Goal: Transaction & Acquisition: Purchase product/service

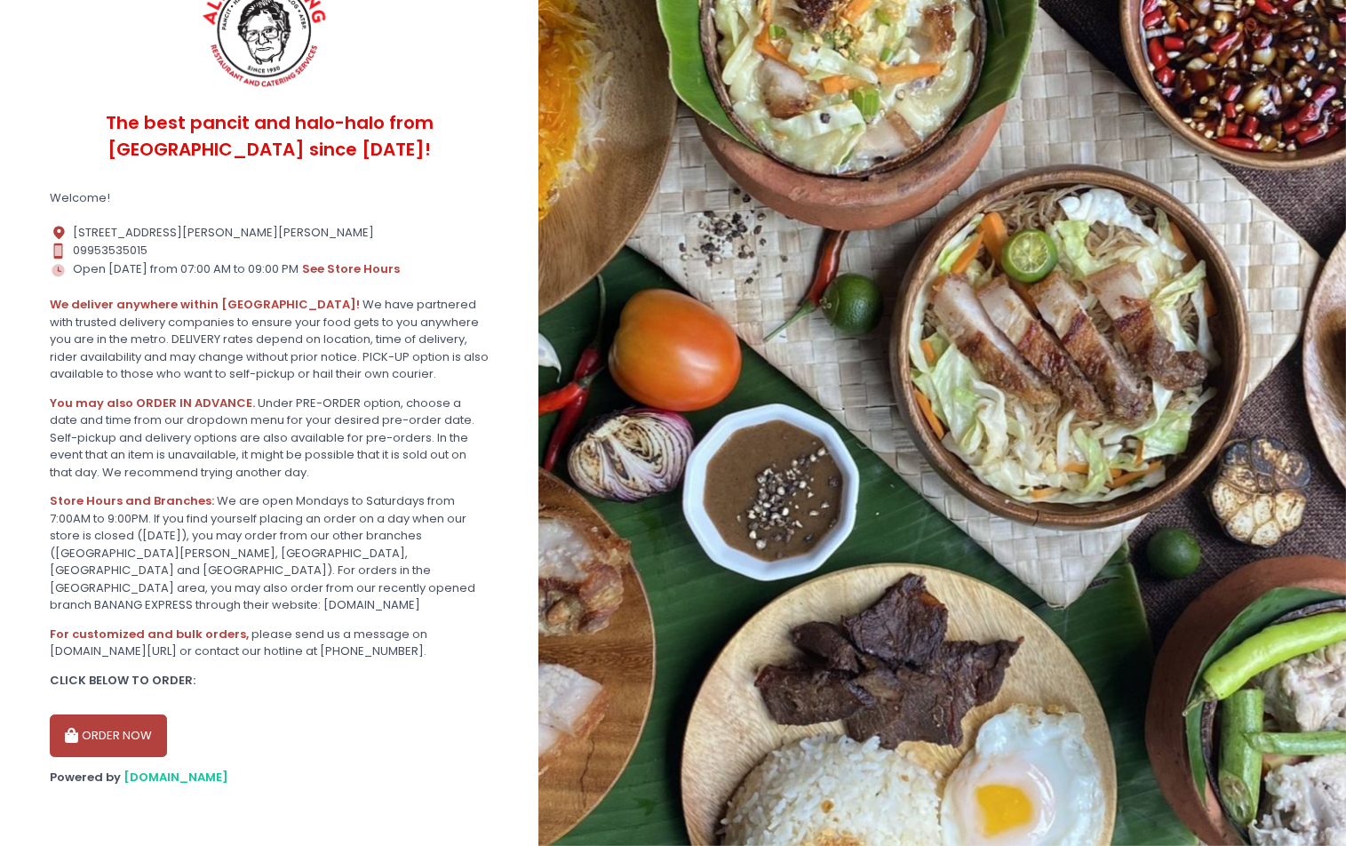
scroll to position [204, 0]
click at [151, 728] on button "ORDER NOW" at bounding box center [108, 735] width 117 height 43
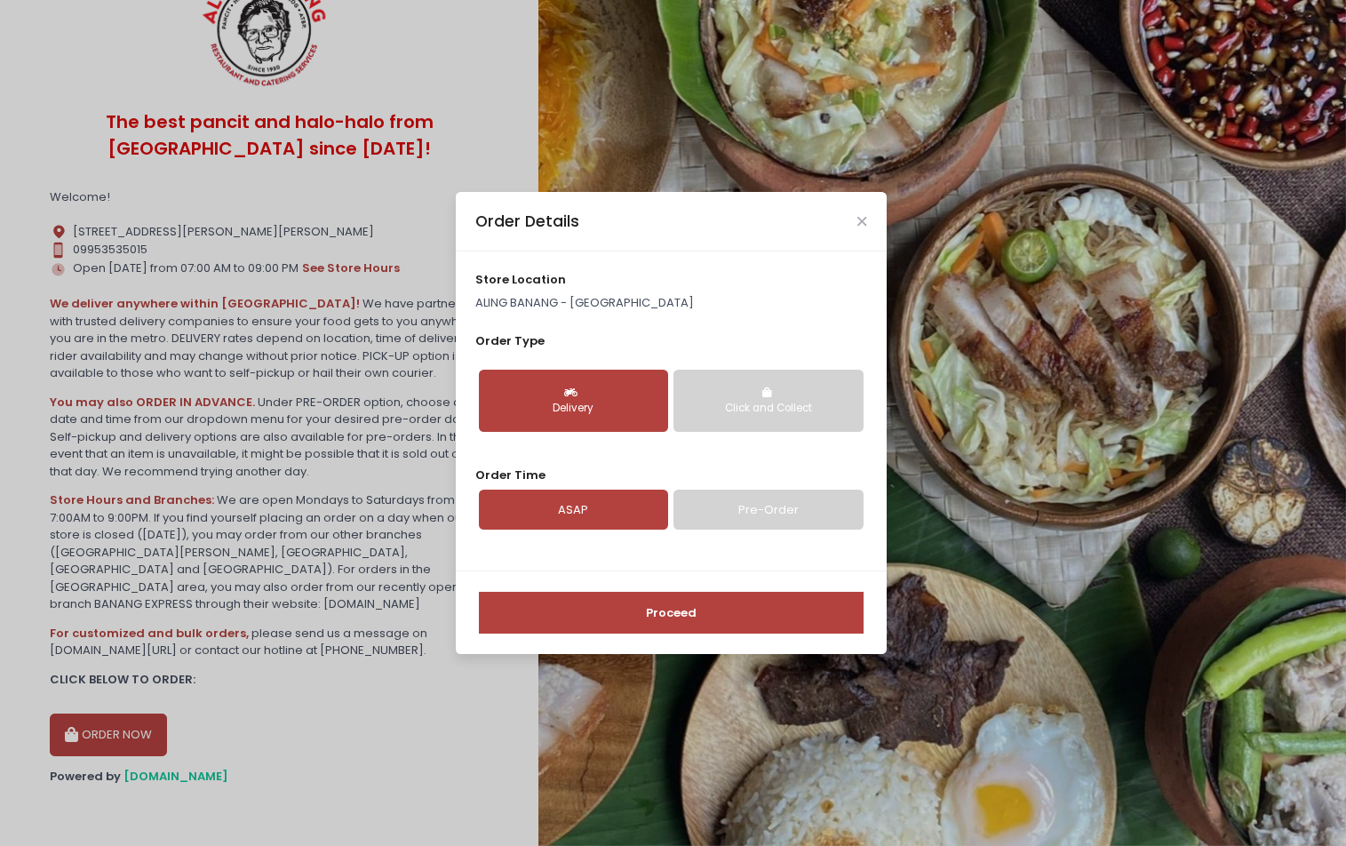
click at [589, 413] on div "Delivery" at bounding box center [573, 409] width 164 height 16
click at [589, 412] on div "Delivery" at bounding box center [573, 409] width 164 height 16
click at [756, 509] on link "Pre-Order" at bounding box center [768, 510] width 189 height 41
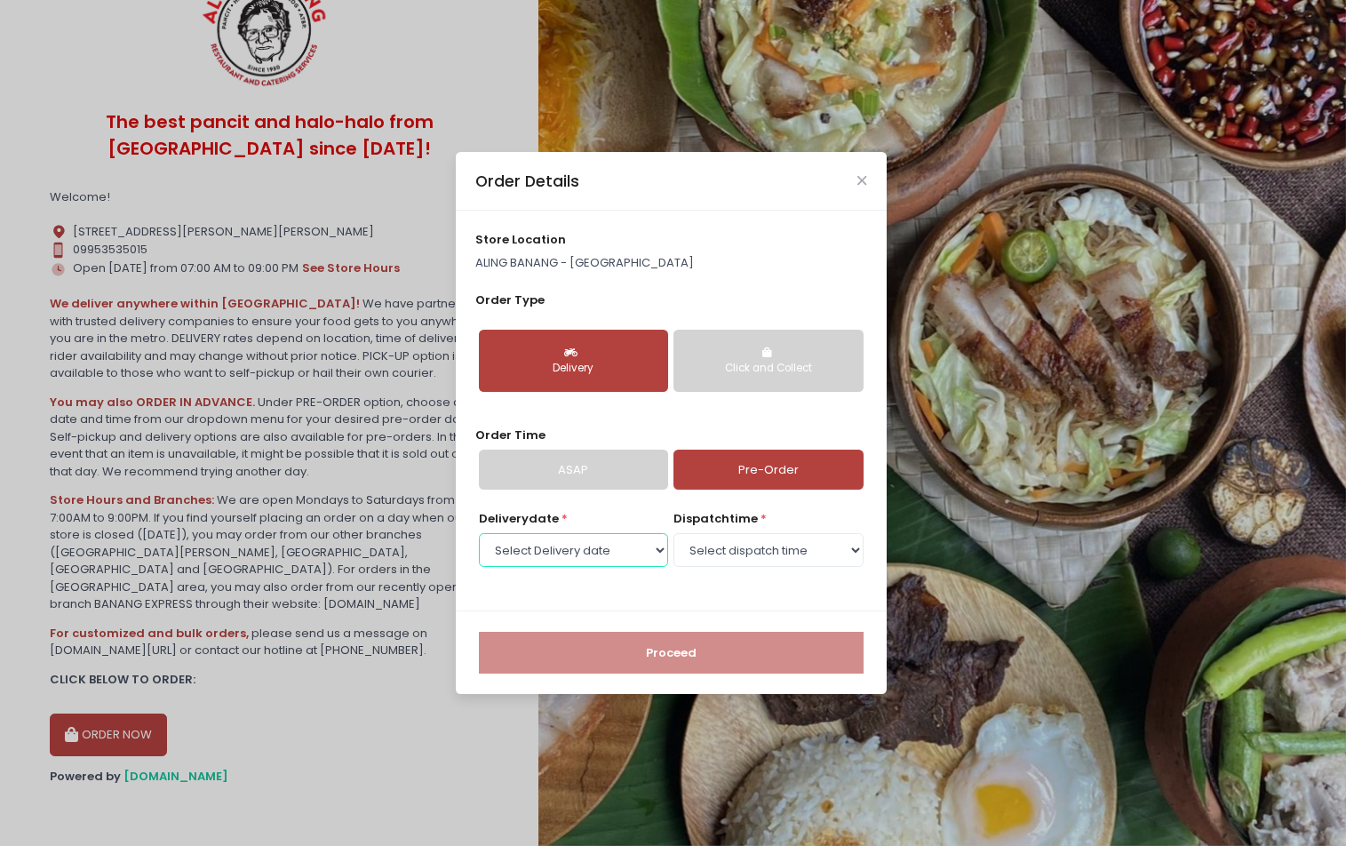
click at [653, 554] on select "Select Delivery date [DATE] [DATE] [DATE] [DATE] [DATE] [DATE] [DATE]" at bounding box center [573, 550] width 189 height 34
select select "[DATE]"
click at [479, 533] on select "Select Delivery date [DATE] [DATE] [DATE] [DATE] [DATE] [DATE] [DATE]" at bounding box center [573, 550] width 189 height 34
click at [836, 550] on select "Select dispatch time 07:00 AM - 07:30 AM 07:30 AM - 08:00 AM 08:00 AM - 08:30 A…" at bounding box center [768, 550] width 189 height 34
select select "10:00"
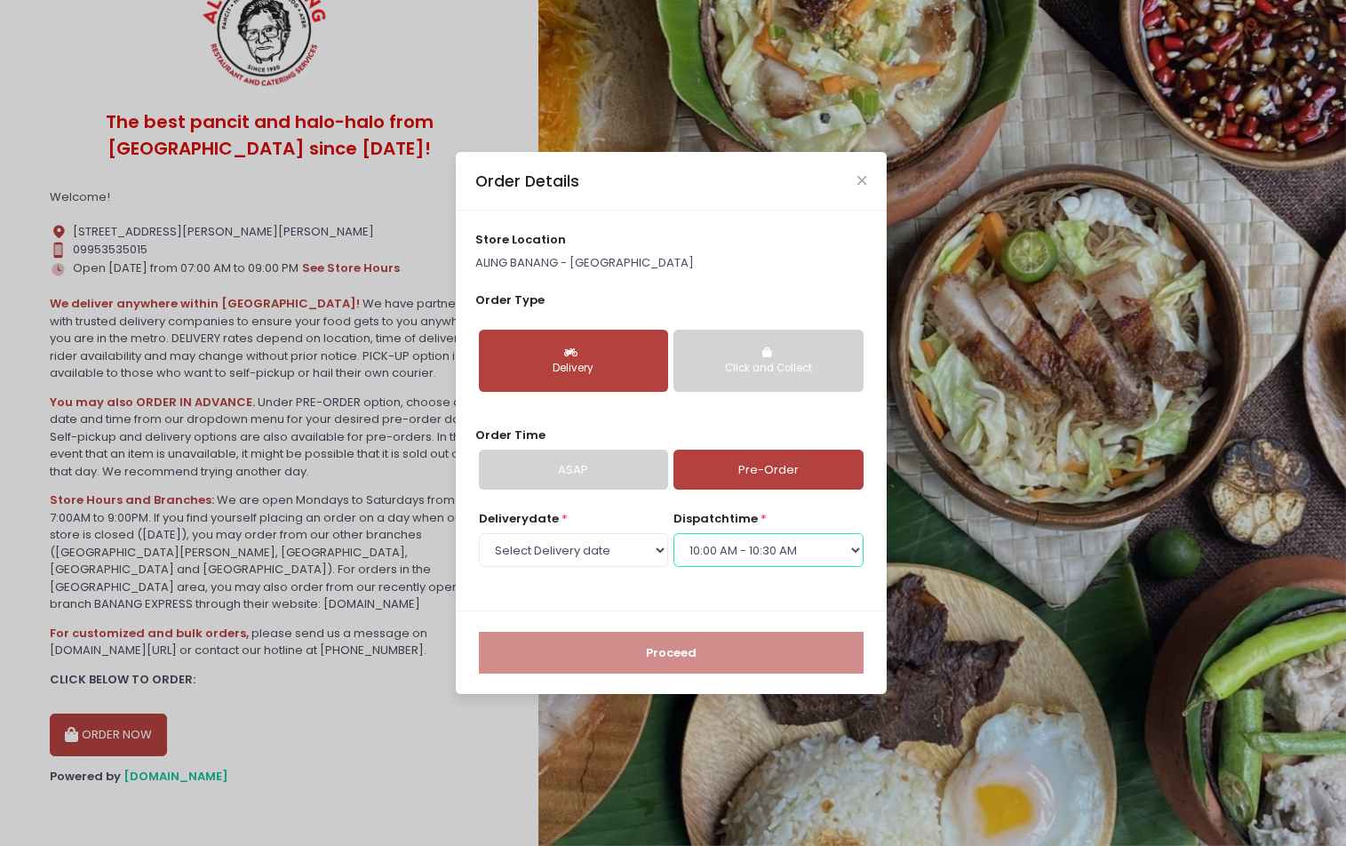
click at [674, 533] on select "Select dispatch time 07:00 AM - 07:30 AM 07:30 AM - 08:00 AM 08:00 AM - 08:30 A…" at bounding box center [768, 550] width 189 height 34
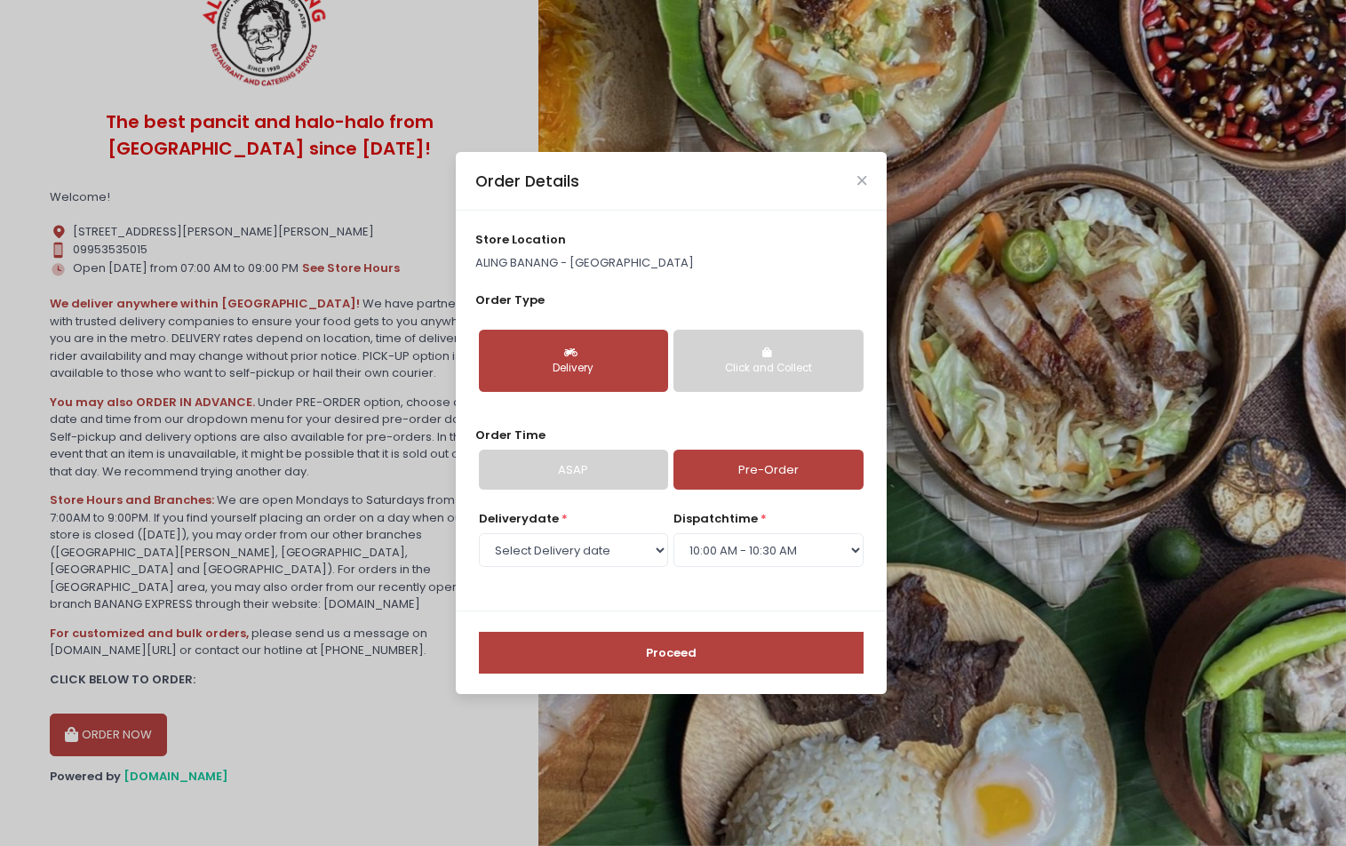
click at [777, 344] on button "Click and Collect" at bounding box center [768, 361] width 189 height 62
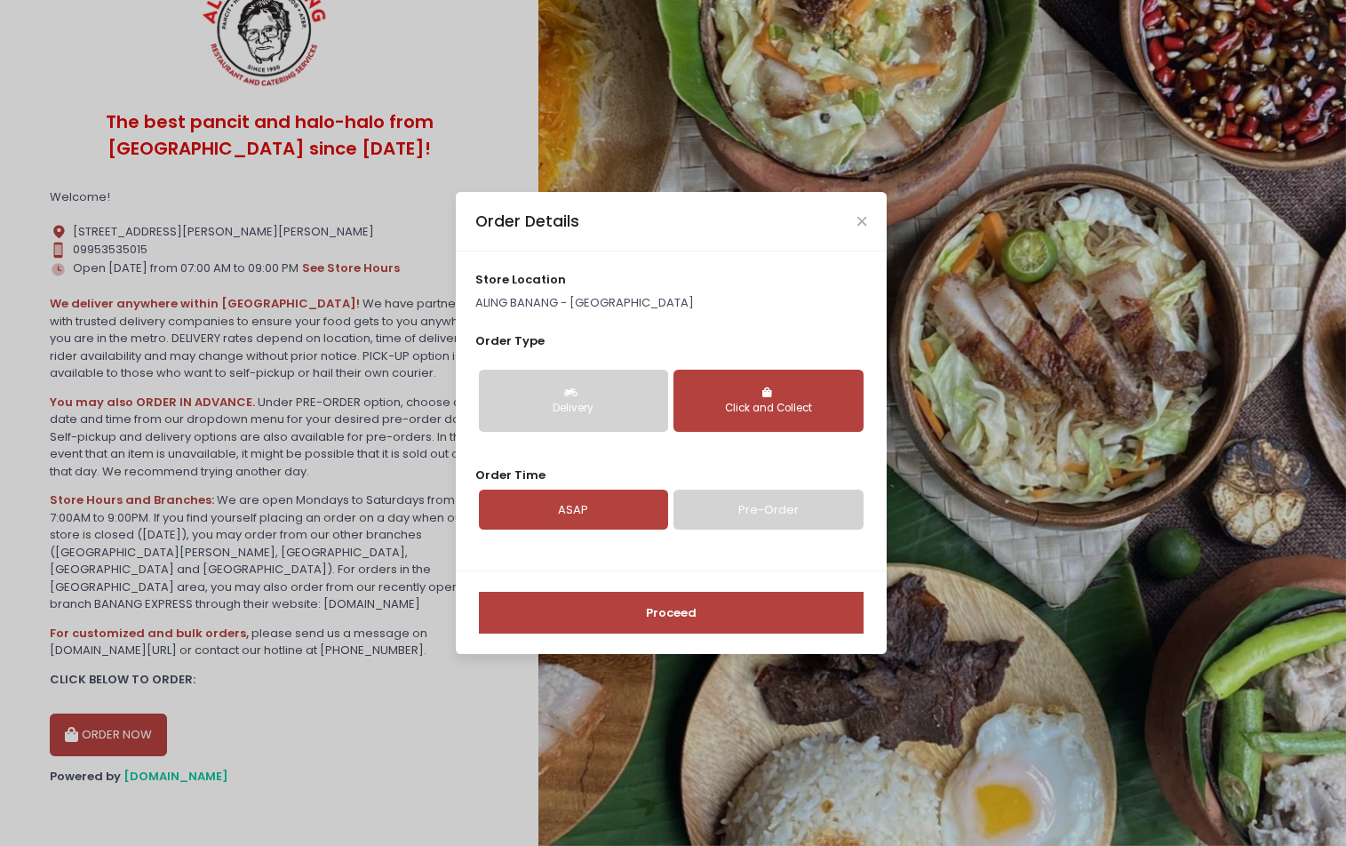
click at [613, 392] on button "Delivery" at bounding box center [573, 401] width 189 height 62
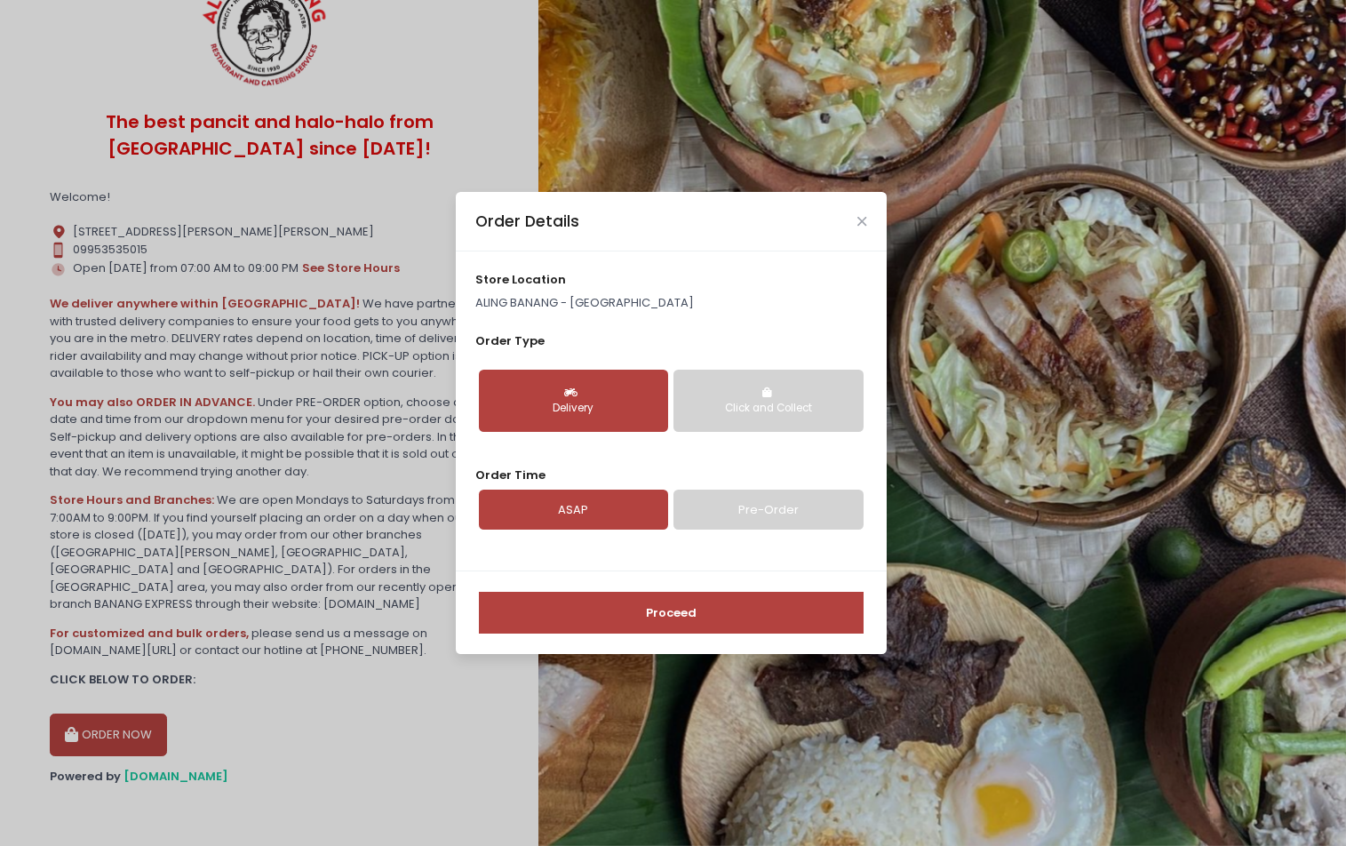
click at [755, 521] on link "Pre-Order" at bounding box center [768, 510] width 189 height 41
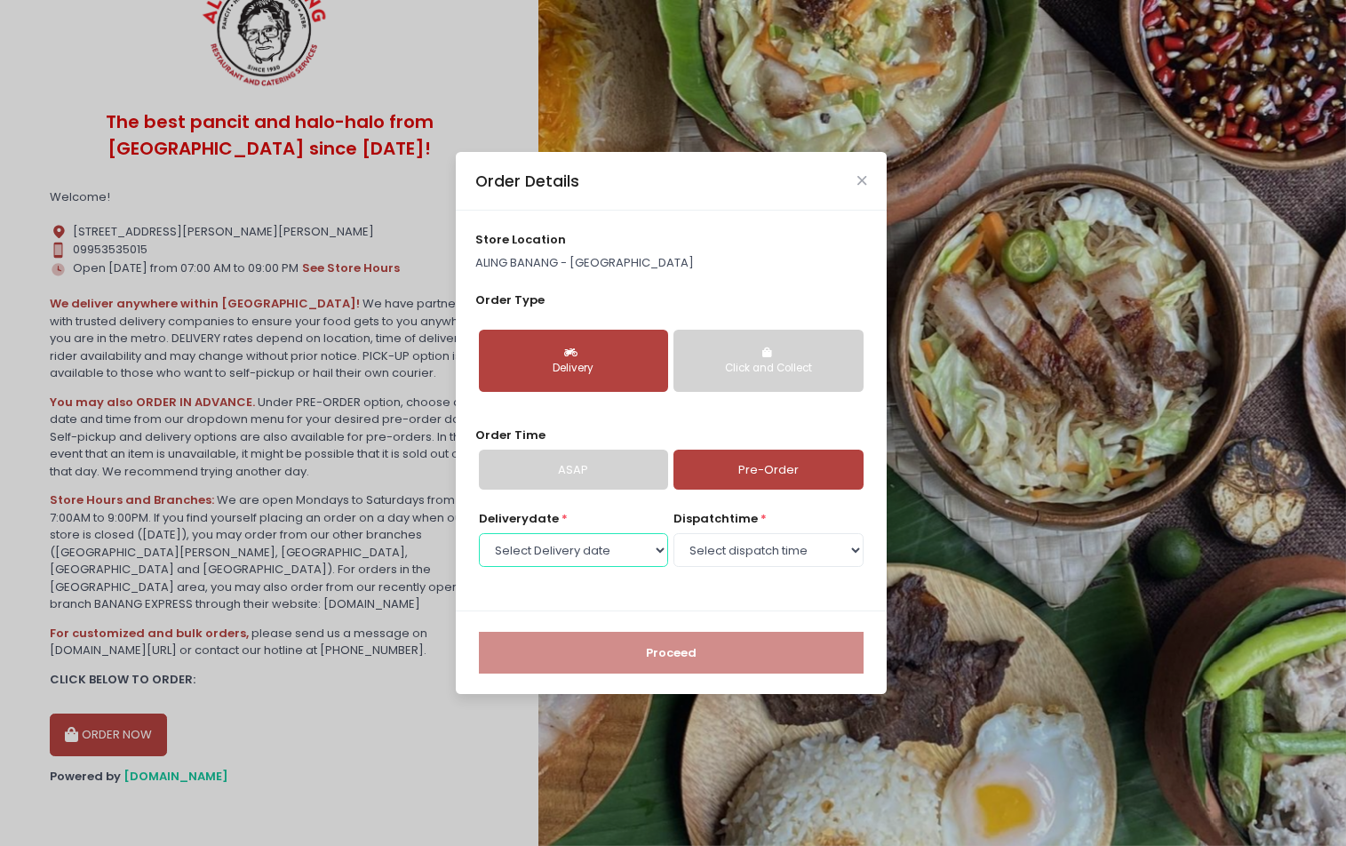
click at [657, 545] on select "Select Delivery date [DATE] [DATE] [DATE] [DATE] [DATE] [DATE] [DATE]" at bounding box center [573, 550] width 189 height 34
select select "[DATE]"
click at [479, 533] on select "Select Delivery date [DATE] [DATE] [DATE] [DATE] [DATE] [DATE] [DATE]" at bounding box center [573, 550] width 189 height 34
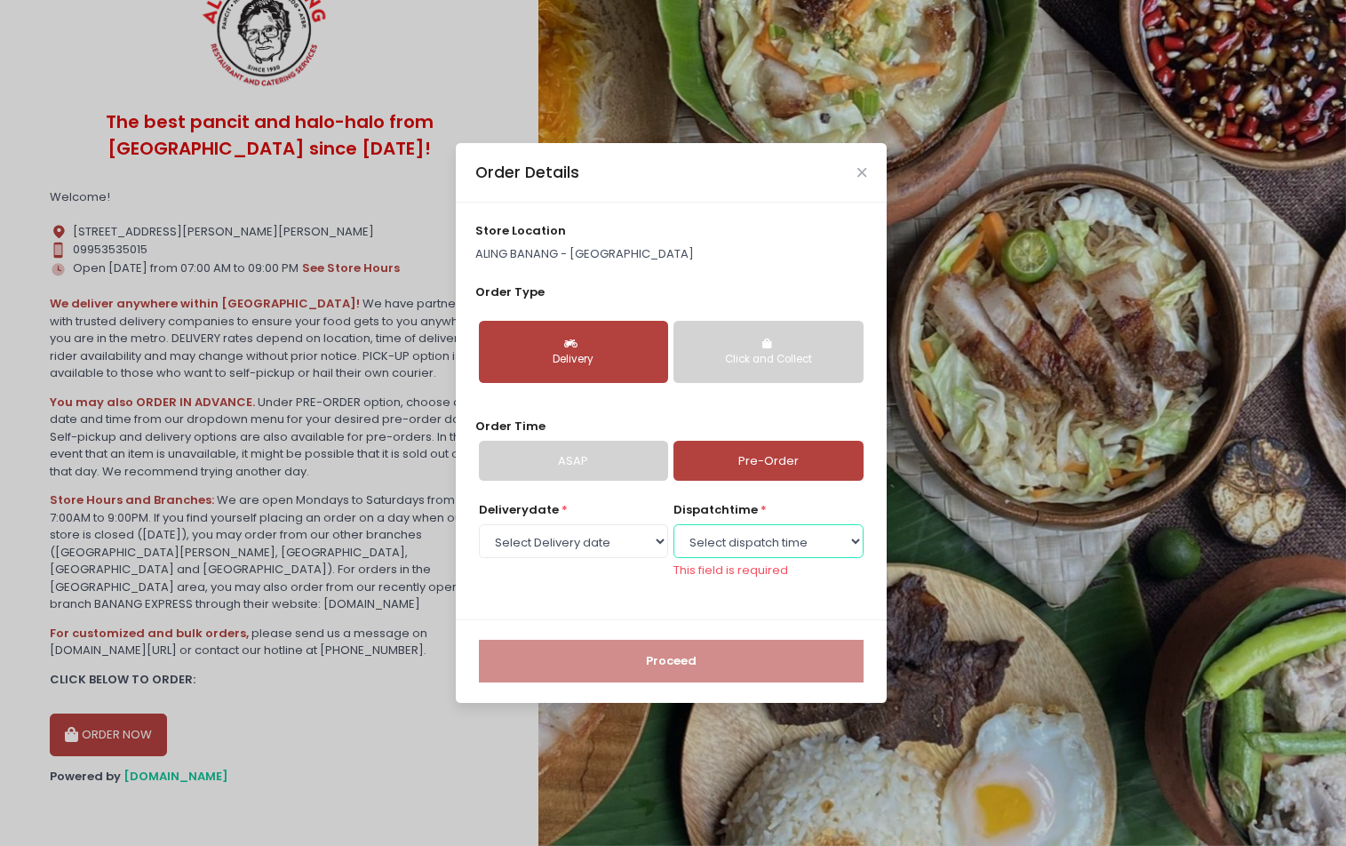
click at [829, 547] on select "Select dispatch time 07:00 AM - 07:30 AM 07:30 AM - 08:00 AM 08:00 AM - 08:30 A…" at bounding box center [768, 541] width 189 height 34
select select "10:00"
click at [674, 532] on select "Select dispatch time 07:00 AM - 07:30 AM 07:30 AM - 08:00 AM 08:00 AM - 08:30 A…" at bounding box center [768, 541] width 189 height 34
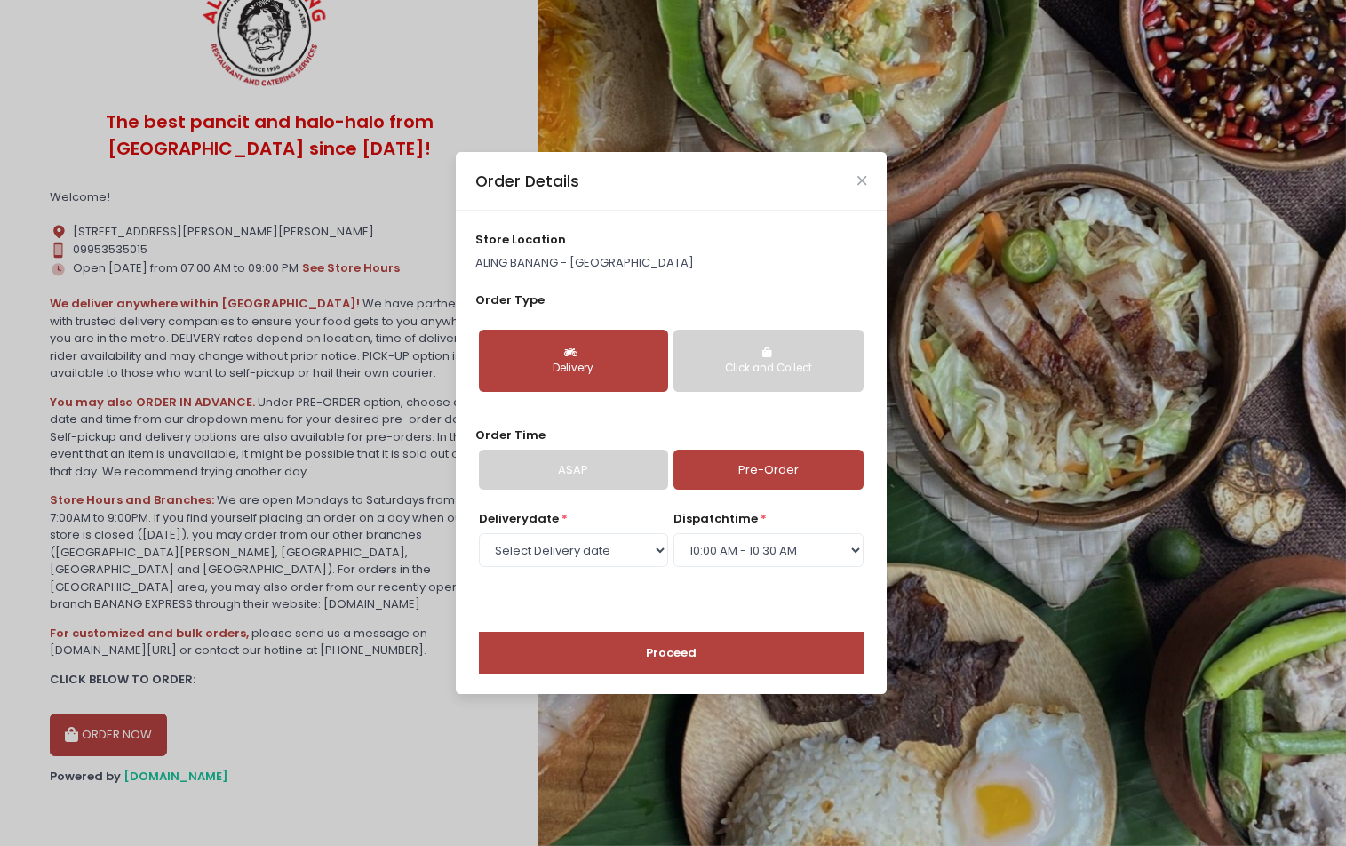
click at [747, 660] on button "Proceed" at bounding box center [671, 653] width 385 height 43
